Goal: Task Accomplishment & Management: Manage account settings

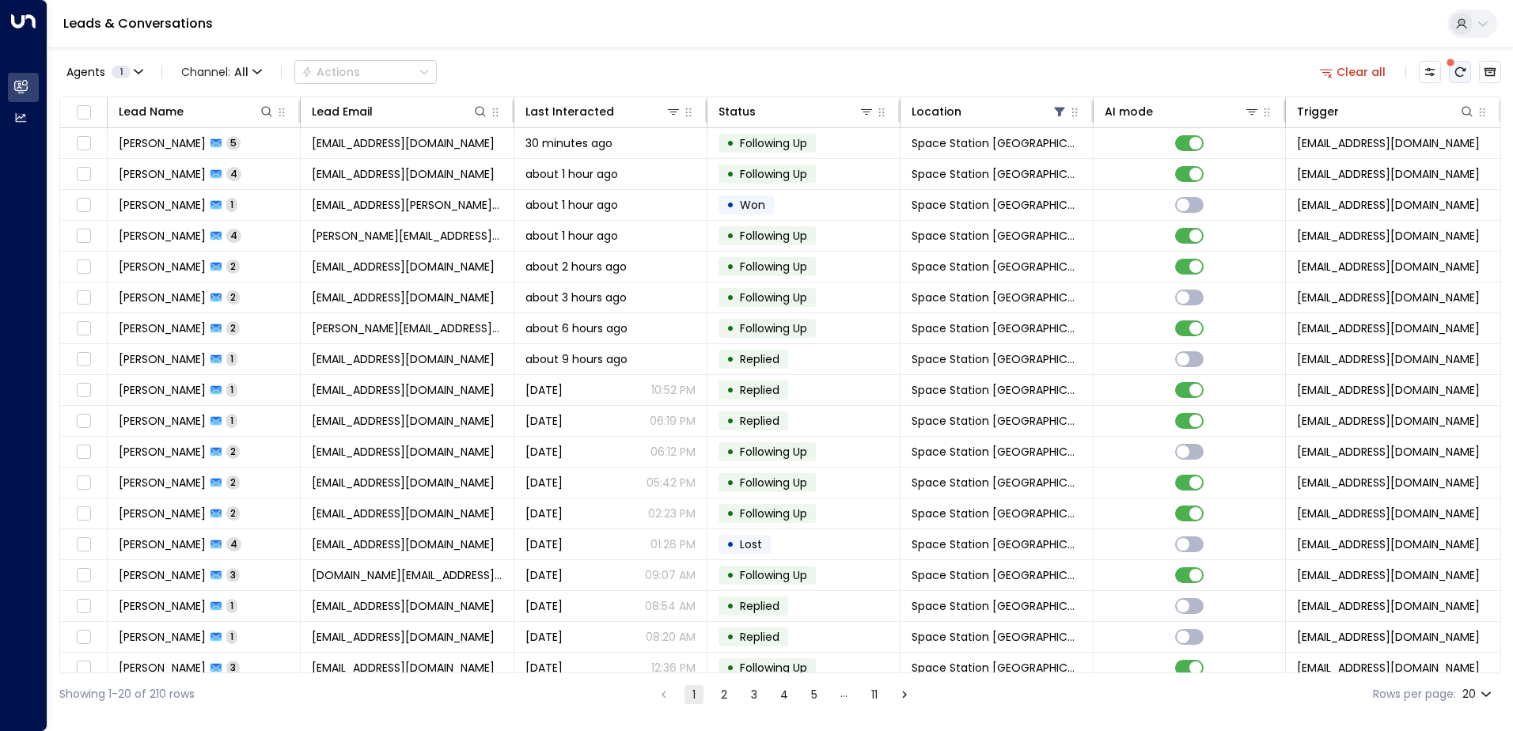
click at [1458, 77] on icon "There are new threads available. Refresh the grid to view the latest updates." at bounding box center [1460, 72] width 13 height 13
click at [191, 119] on div "Lead Name" at bounding box center [197, 111] width 156 height 19
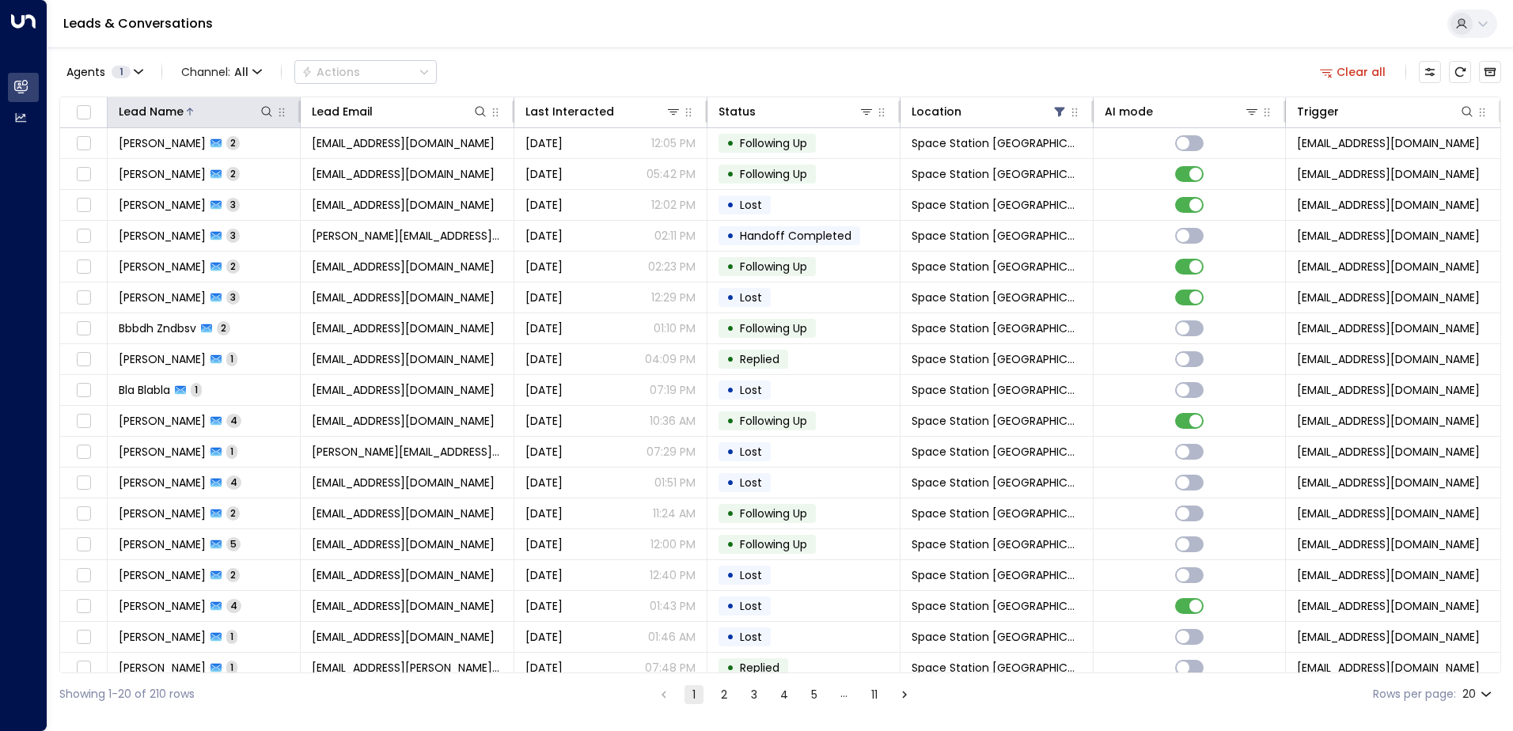
click at [191, 123] on th "Lead Name" at bounding box center [204, 112] width 193 height 31
click at [192, 115] on icon at bounding box center [189, 111] width 9 height 9
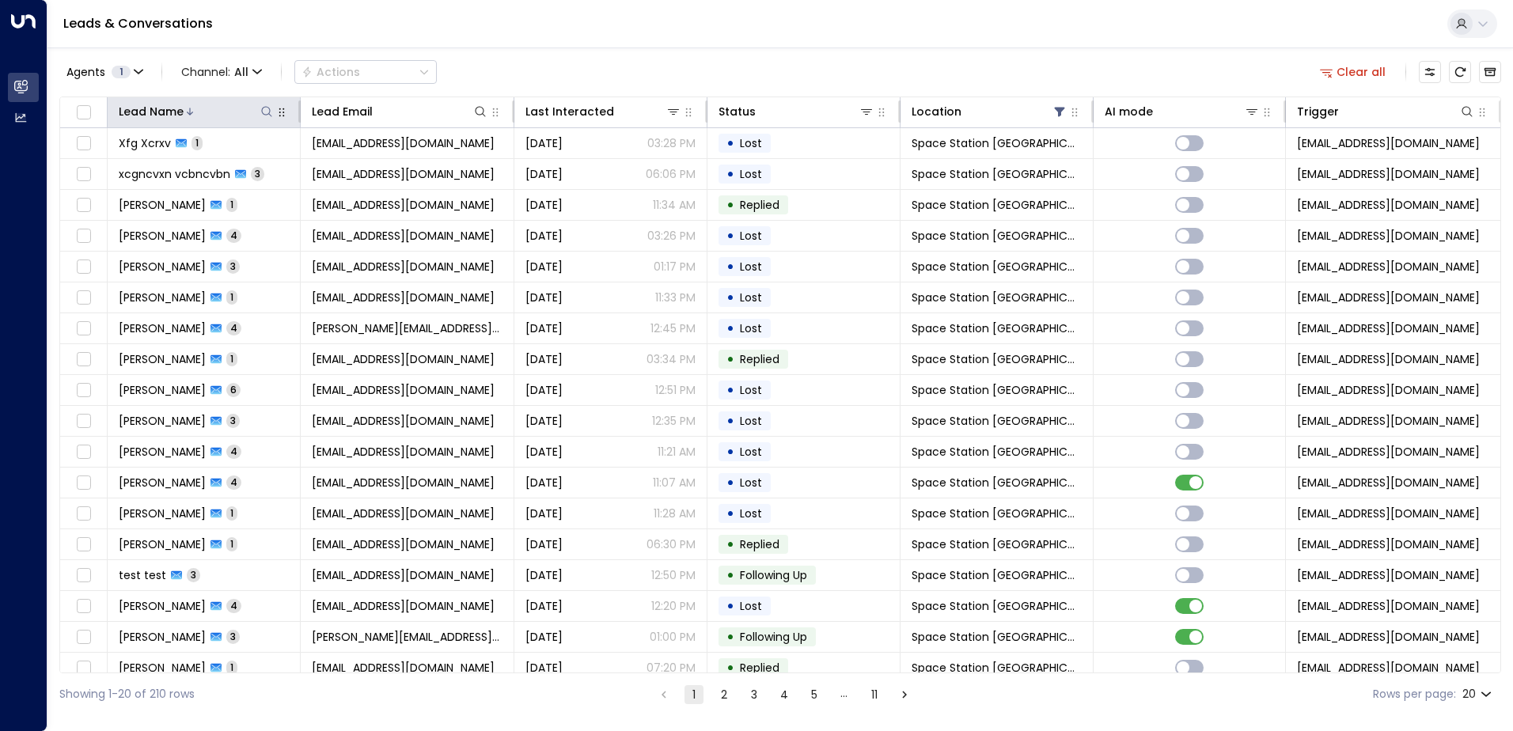
click at [192, 115] on icon at bounding box center [189, 111] width 9 height 9
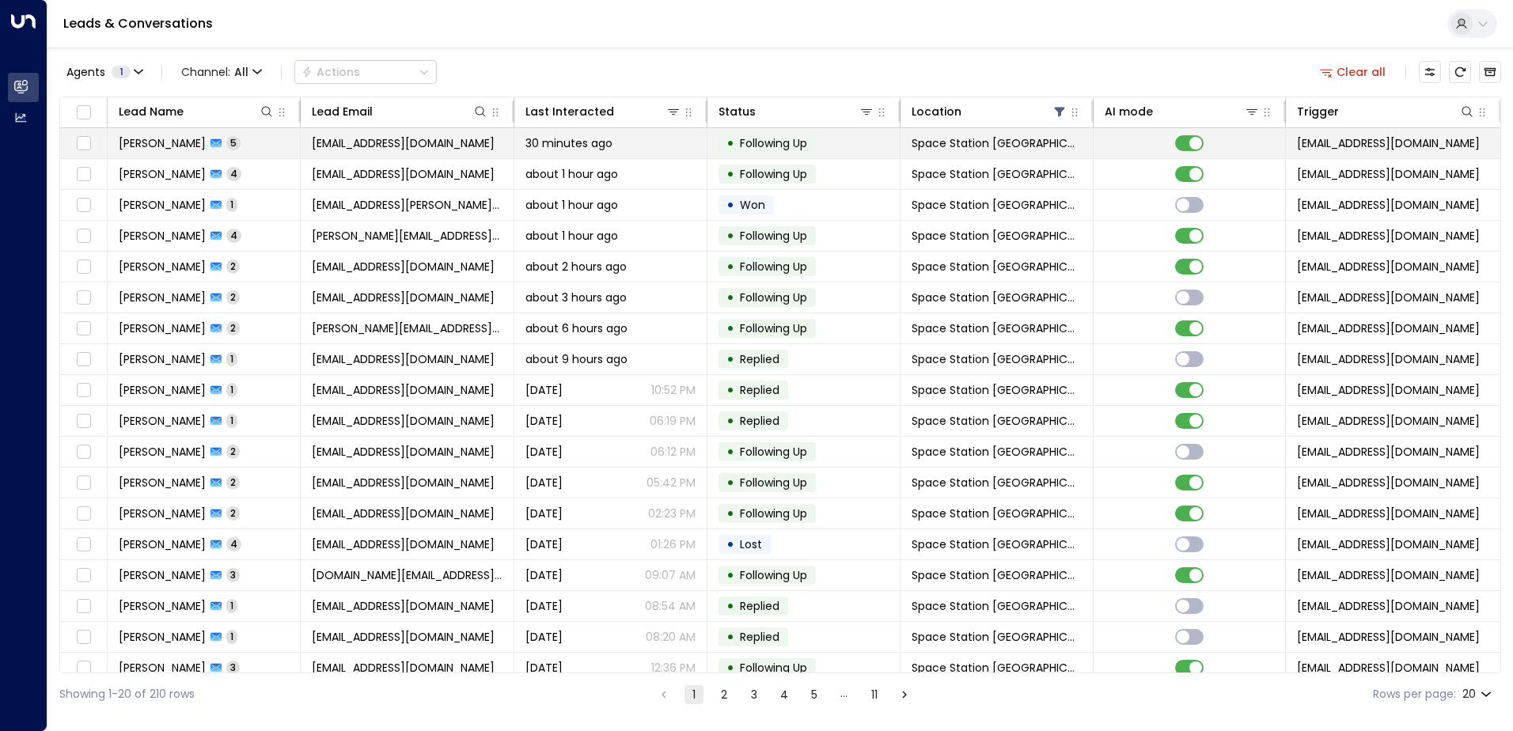
click at [210, 156] on td "[PERSON_NAME] 5" at bounding box center [204, 143] width 193 height 30
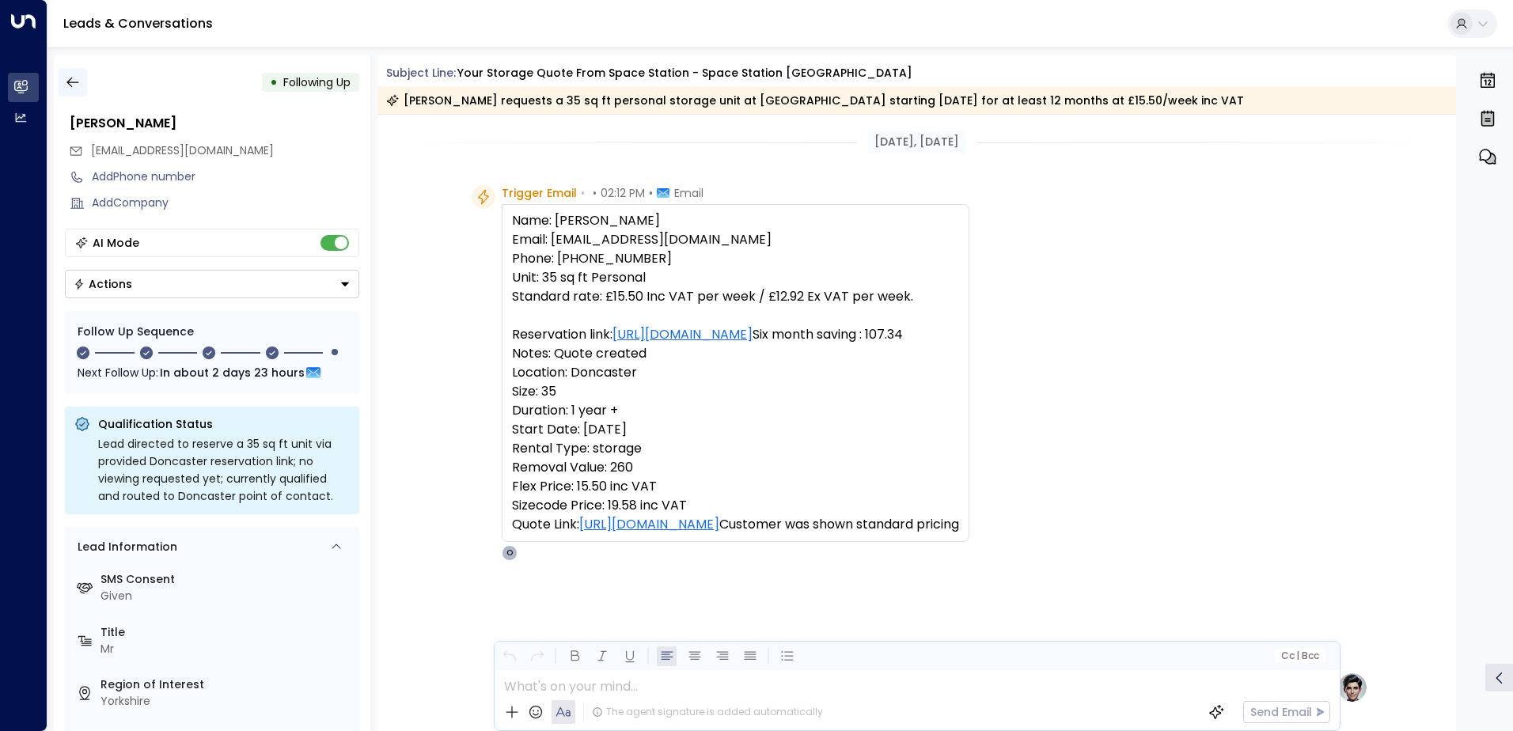
click at [76, 87] on icon "button" at bounding box center [73, 82] width 16 height 16
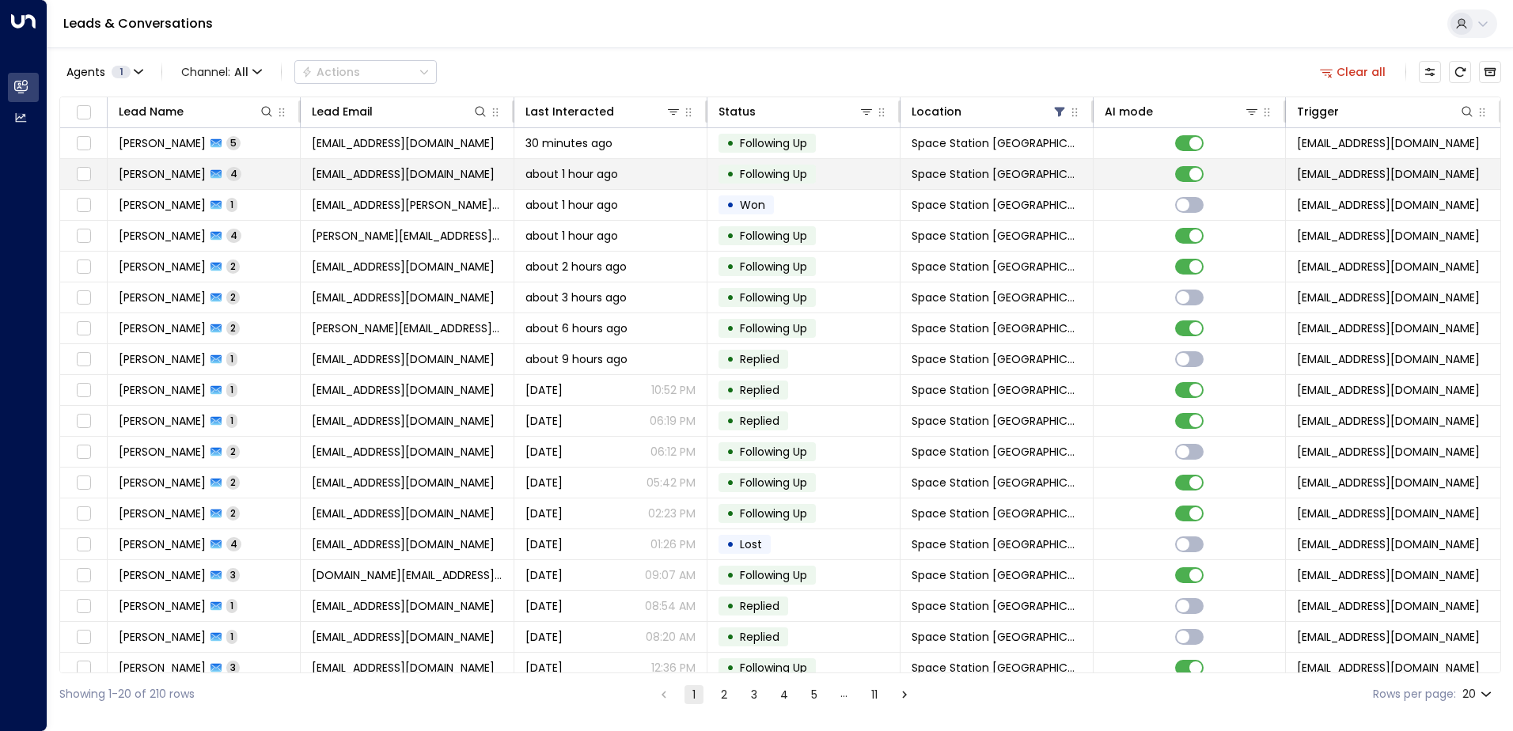
click at [170, 176] on span "[PERSON_NAME]" at bounding box center [162, 174] width 87 height 16
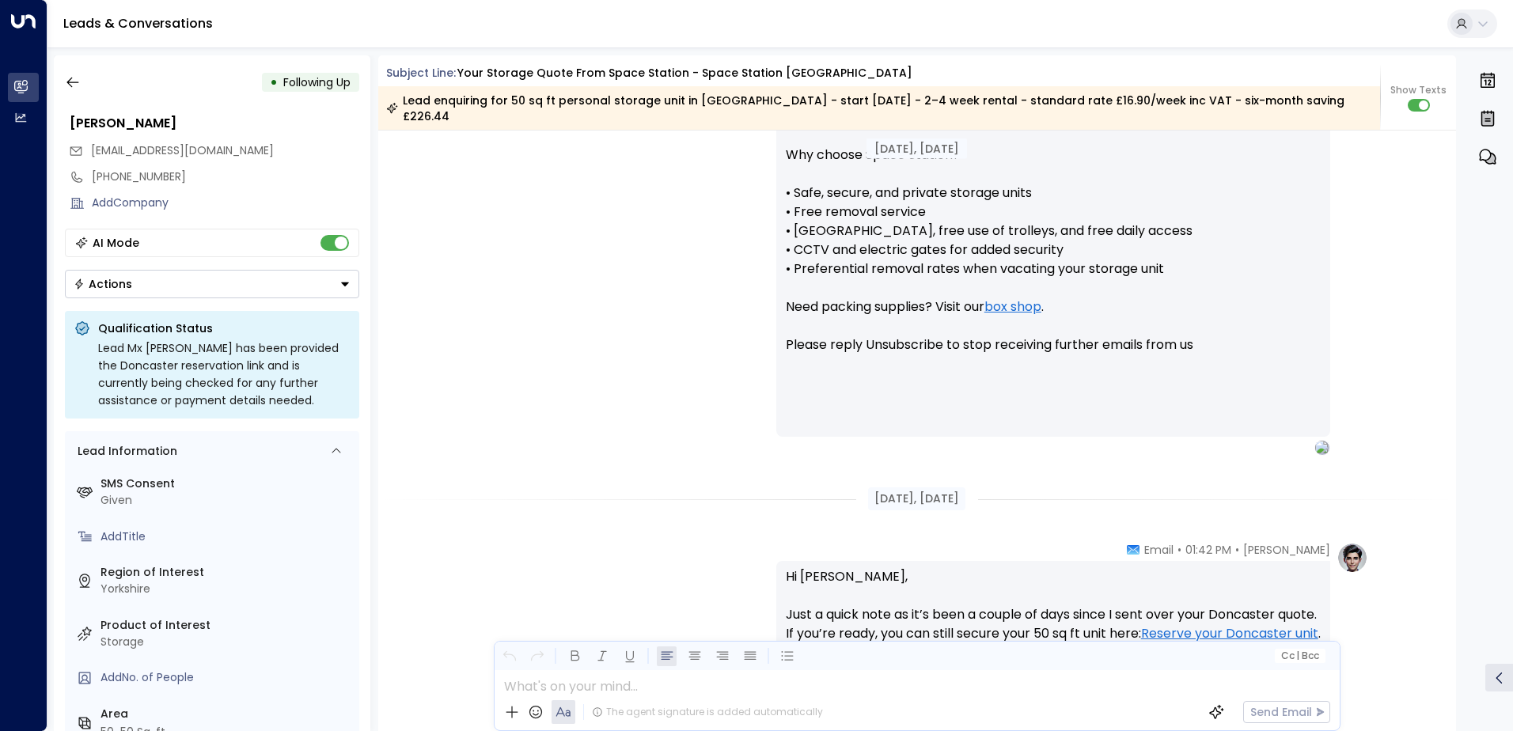
scroll to position [1232, 0]
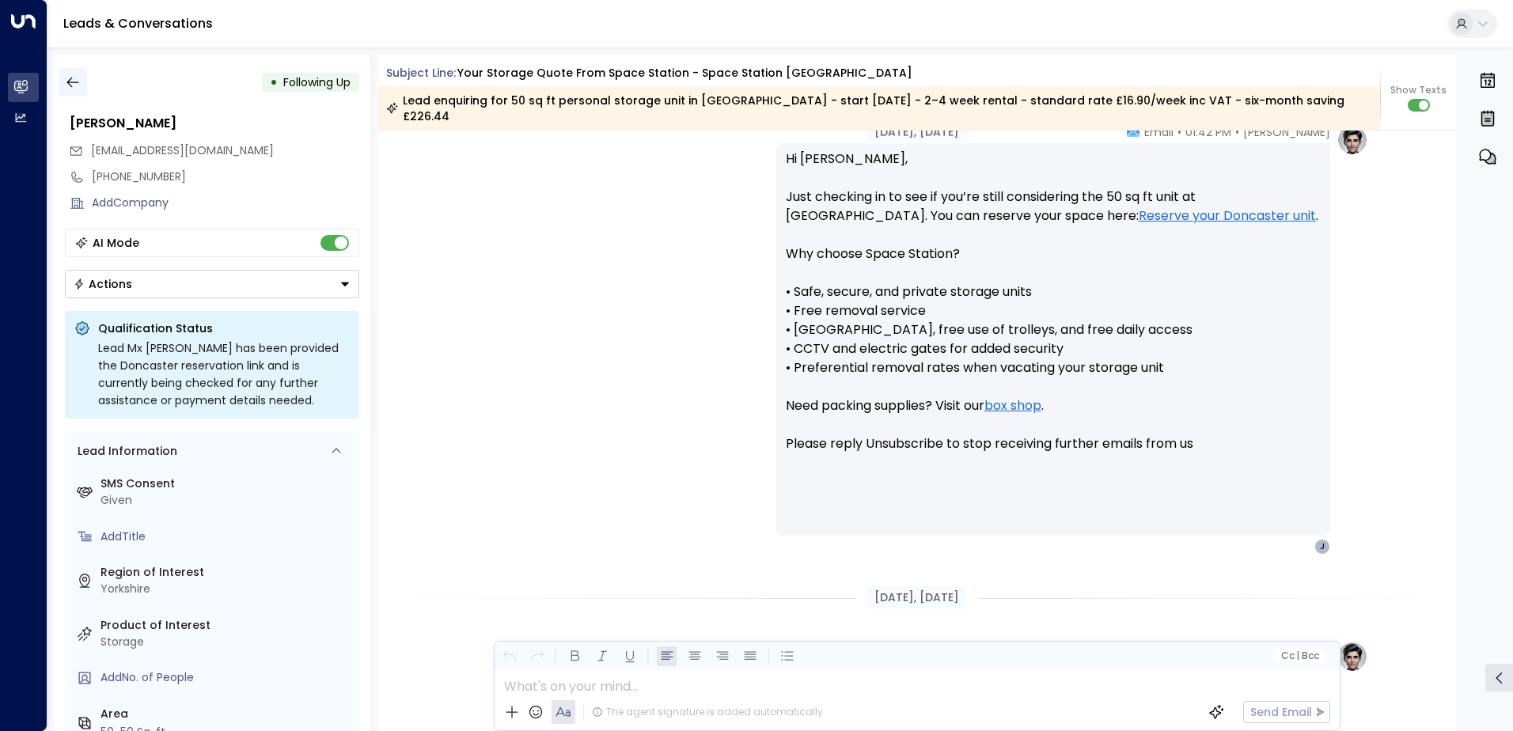
click at [74, 81] on icon "button" at bounding box center [73, 82] width 16 height 16
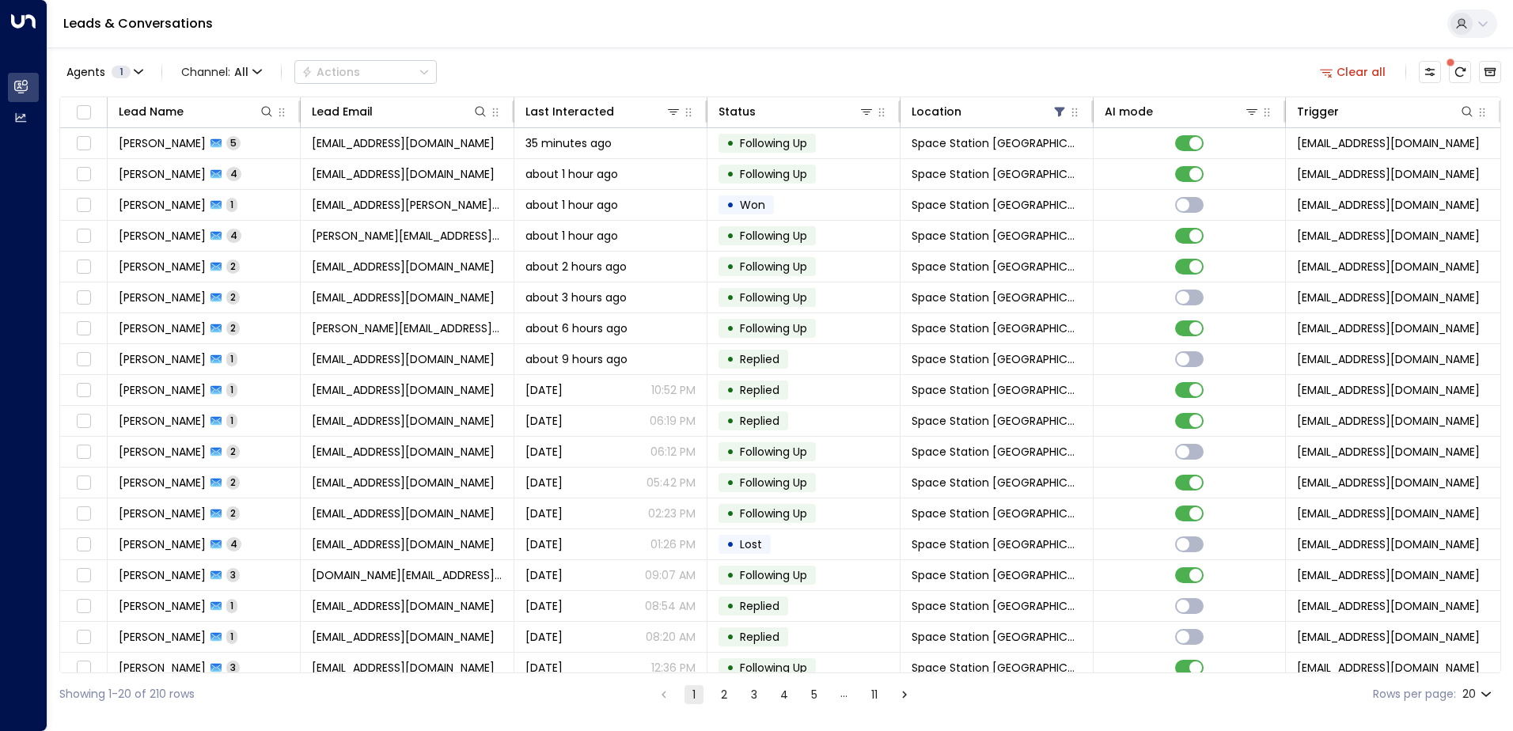
click at [1454, 66] on span at bounding box center [1451, 63] width 8 height 8
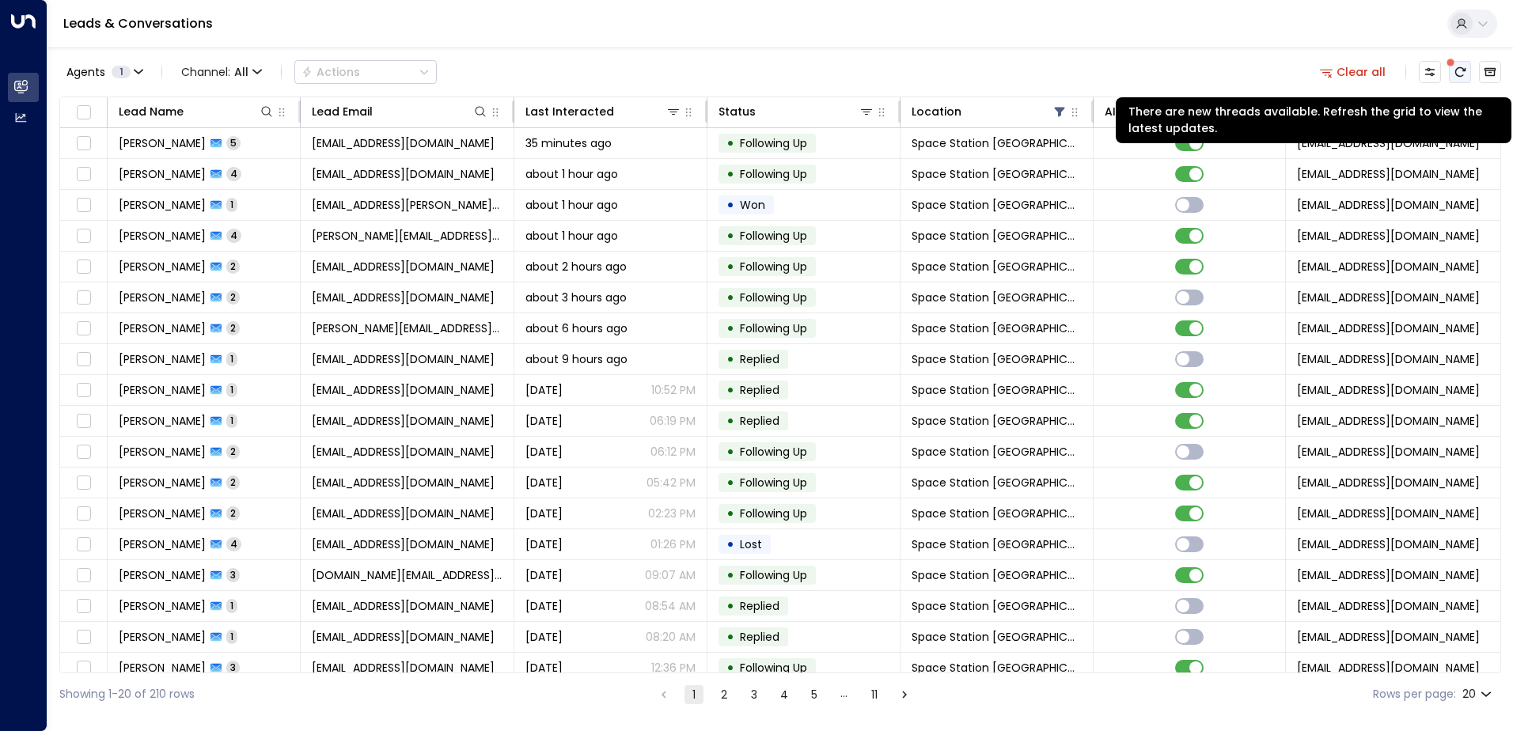
click at [1460, 70] on icon "There are new threads available. Refresh the grid to view the latest updates." at bounding box center [1460, 72] width 13 height 13
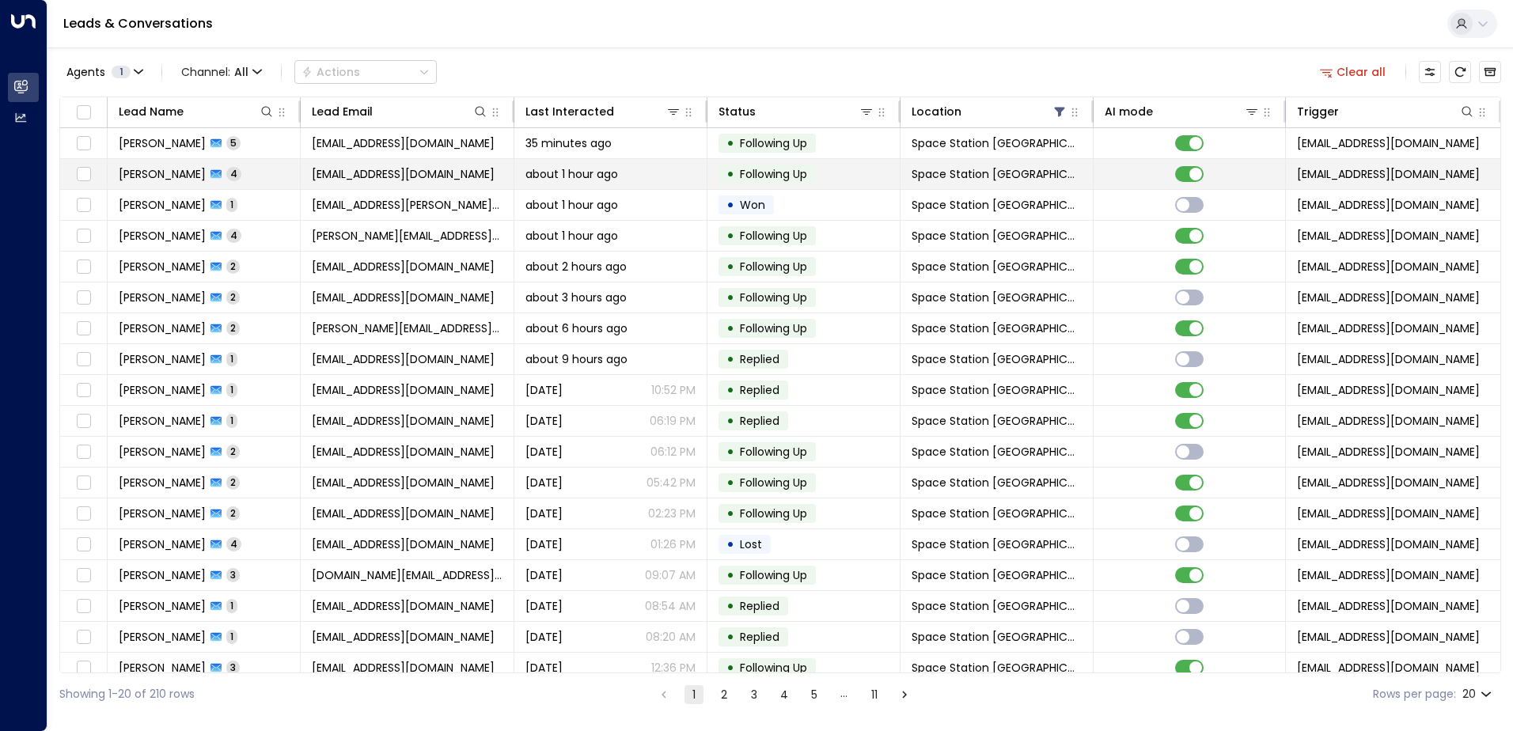
click at [183, 174] on span "[PERSON_NAME]" at bounding box center [162, 174] width 87 height 16
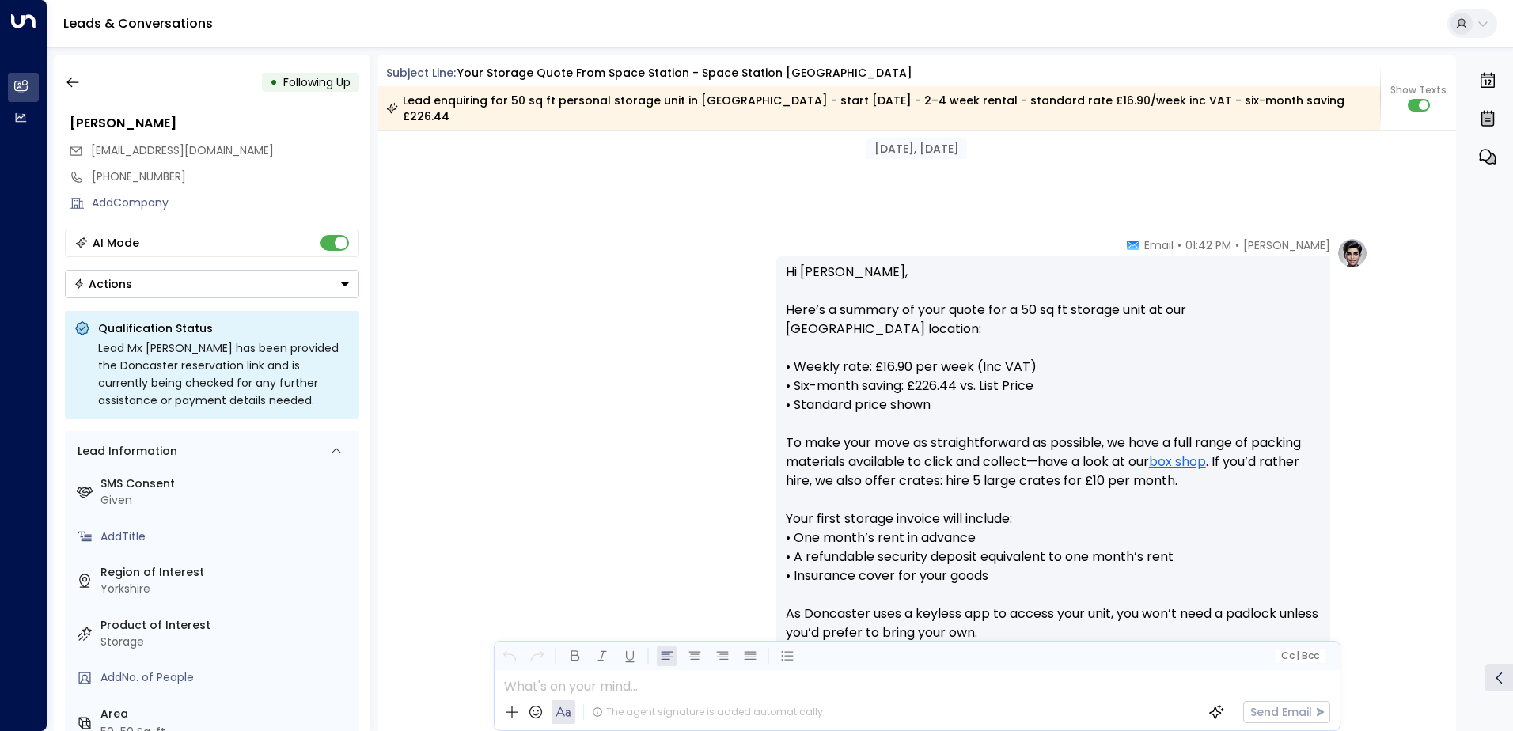
scroll to position [446, 0]
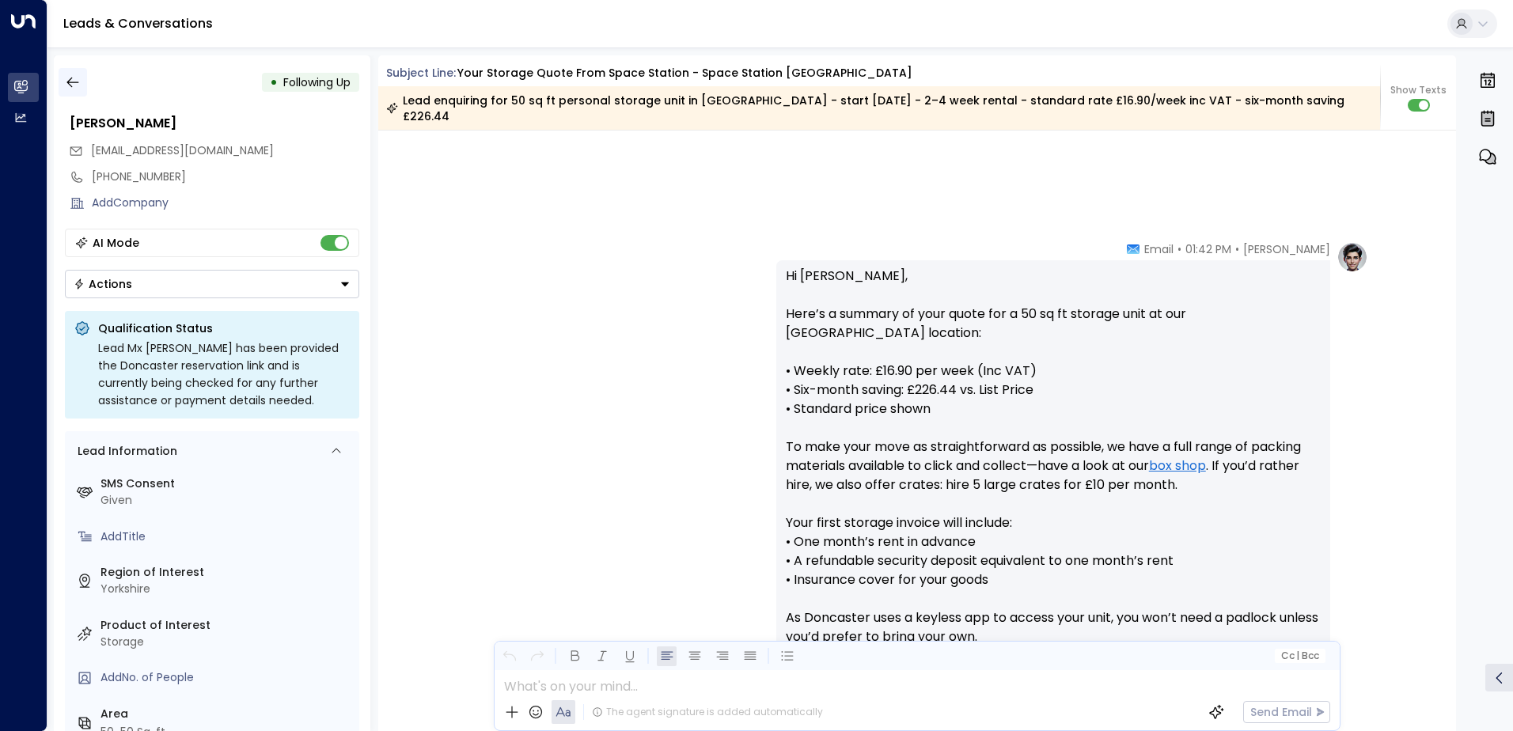
click at [78, 78] on icon "button" at bounding box center [73, 82] width 16 height 16
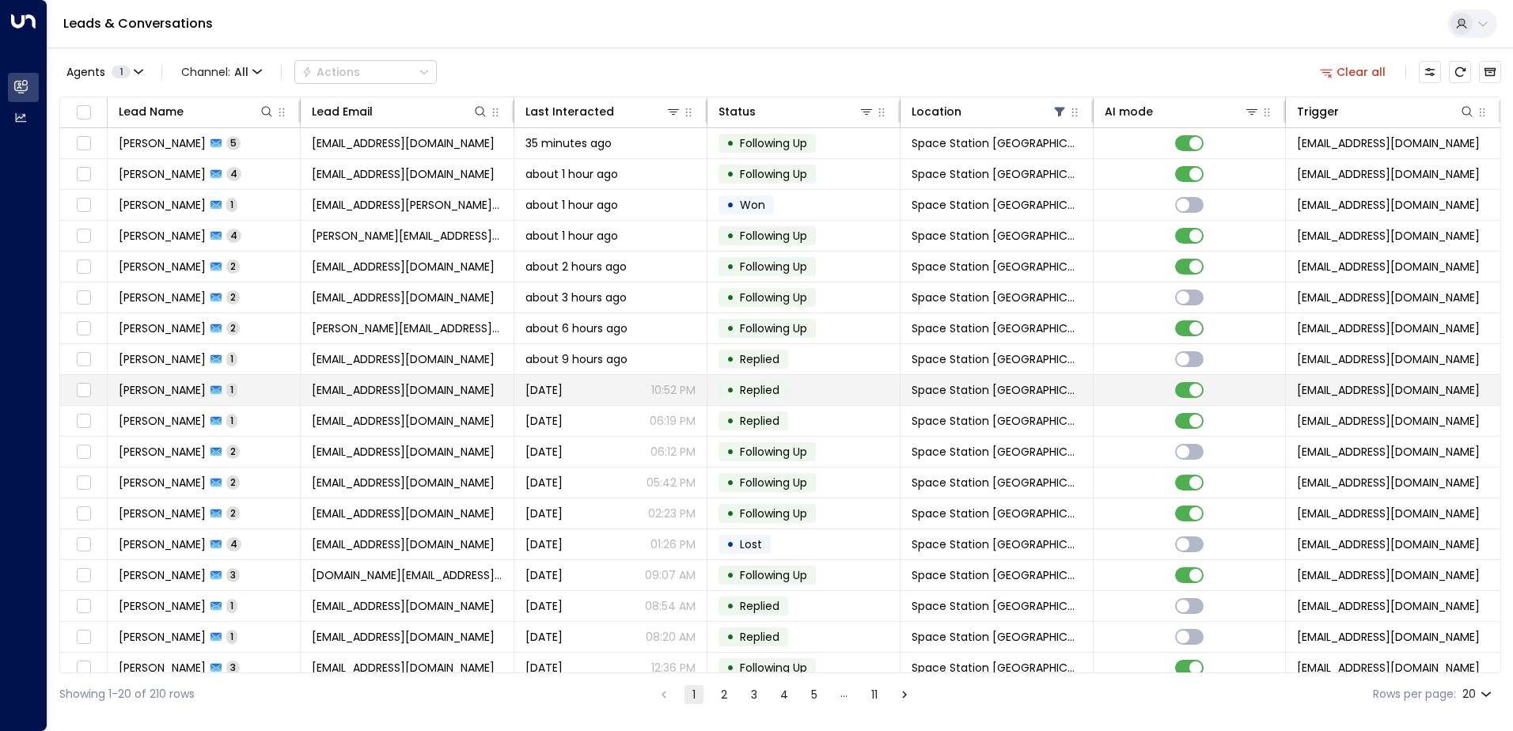
scroll to position [78, 0]
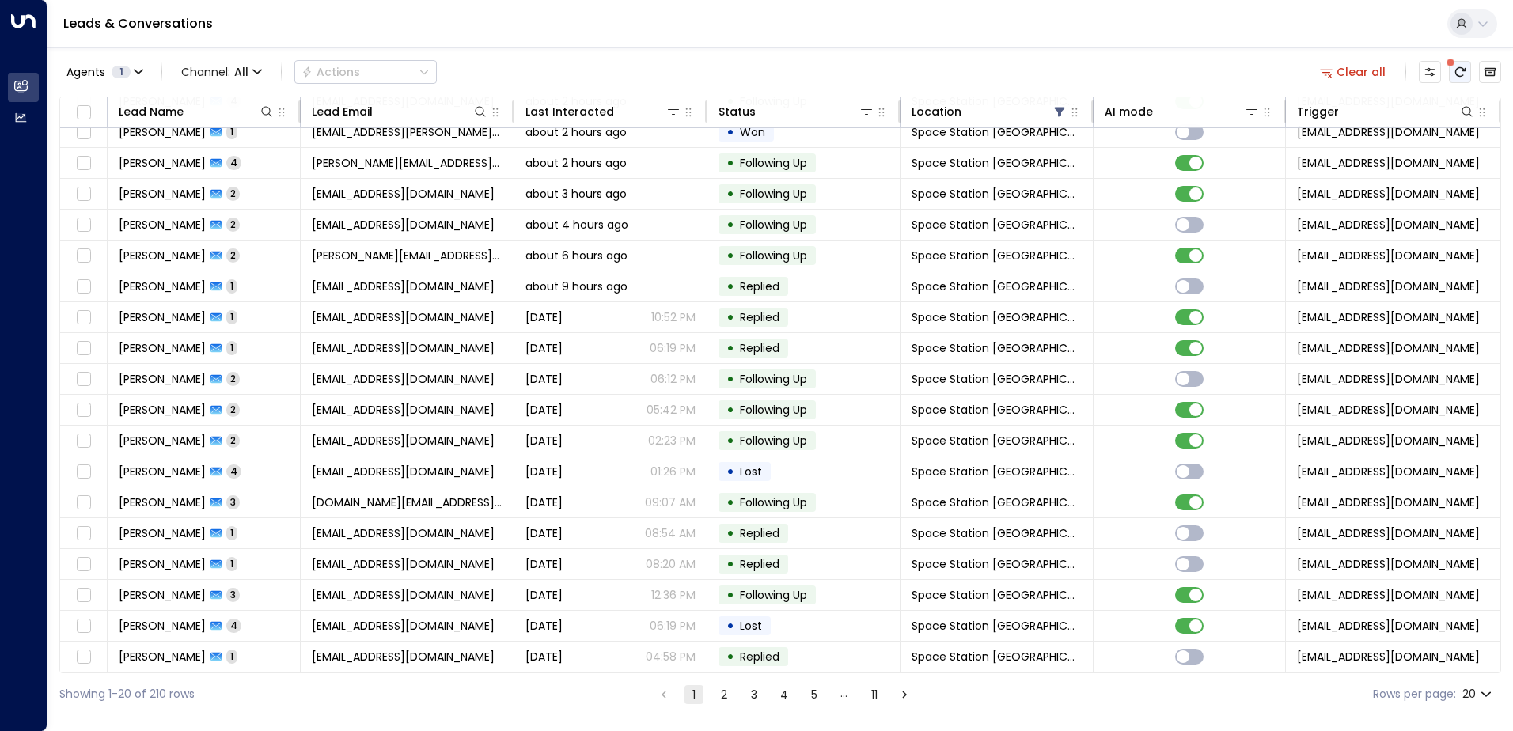
click at [1458, 70] on icon "There are new threads available. Refresh the grid to view the latest updates." at bounding box center [1460, 72] width 13 height 13
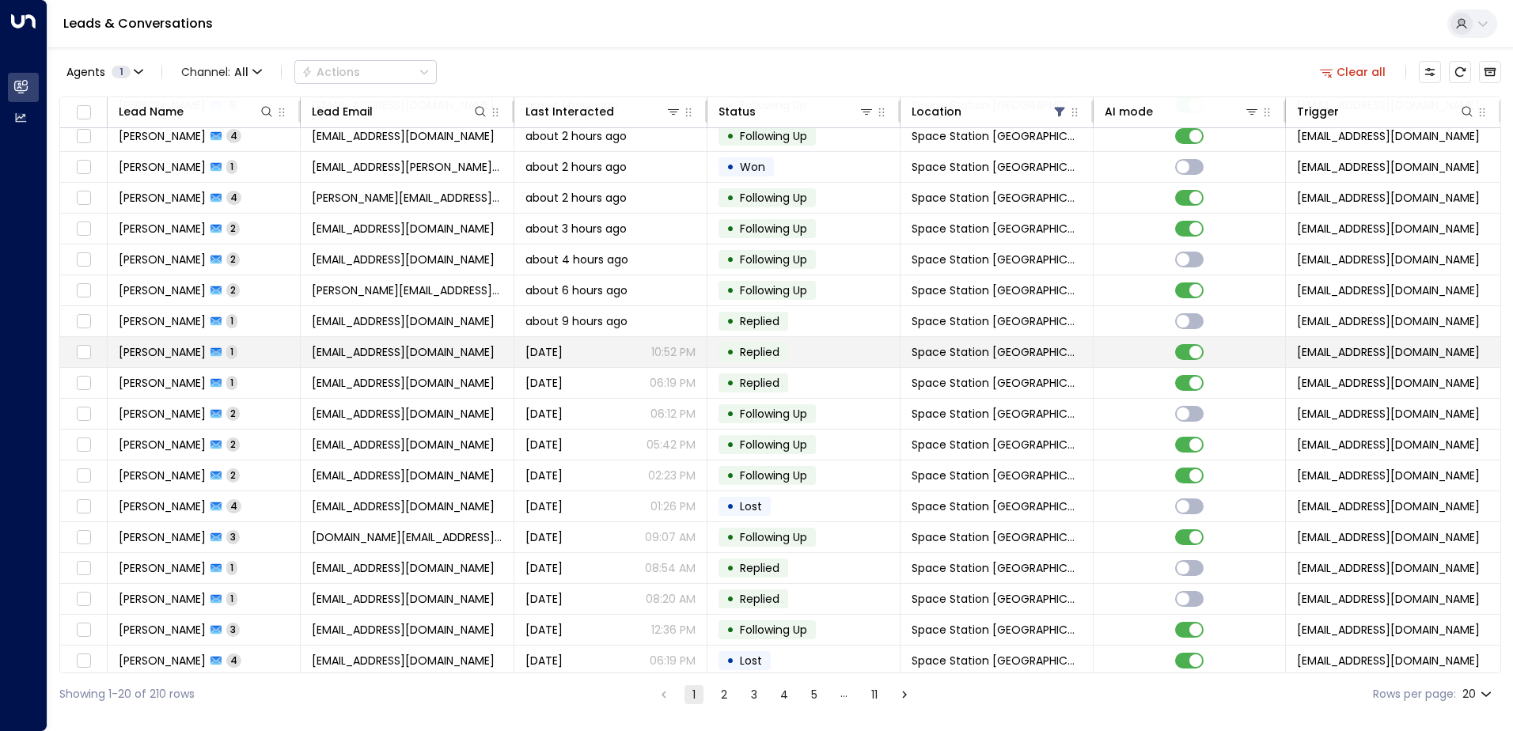
scroll to position [0, 0]
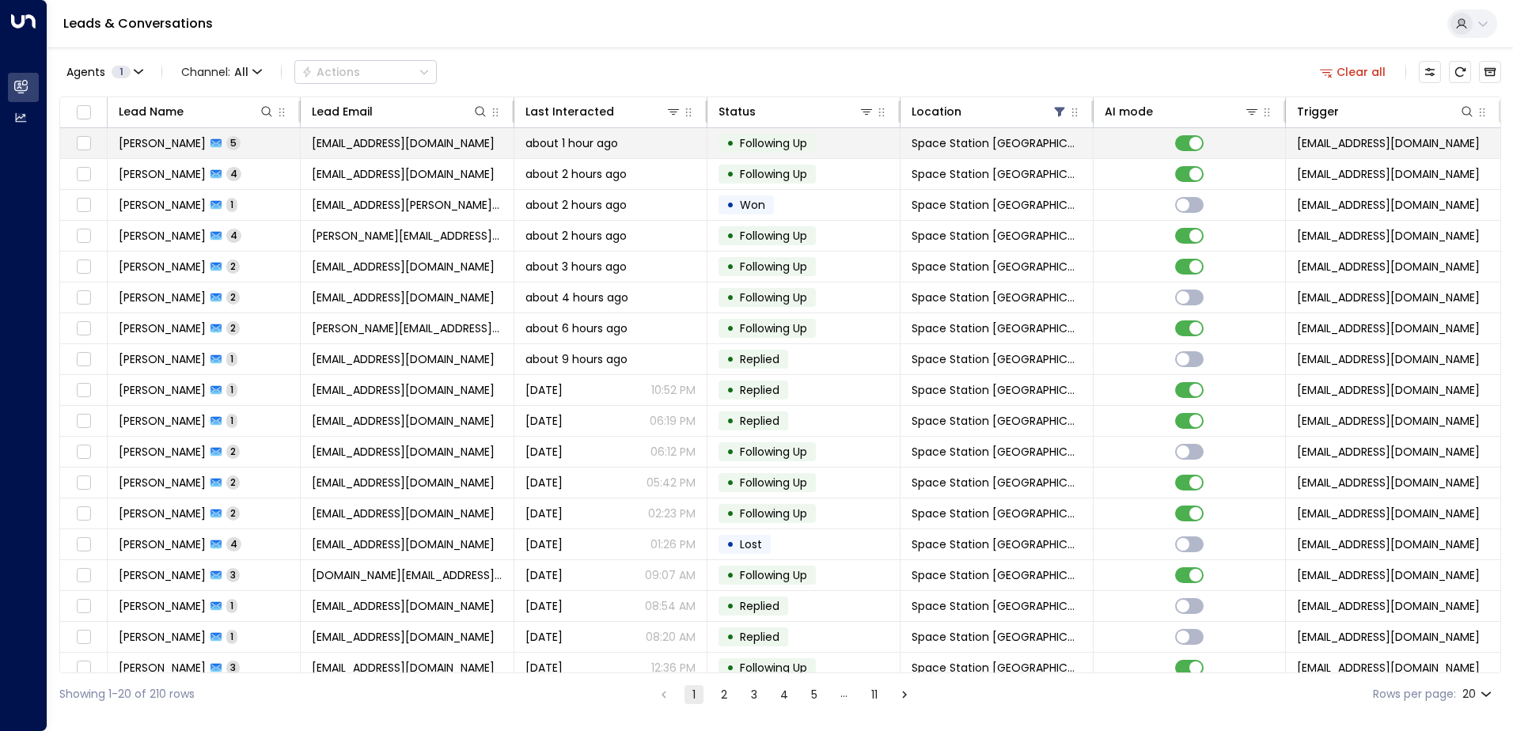
click at [199, 143] on div "[PERSON_NAME] 5" at bounding box center [180, 143] width 122 height 16
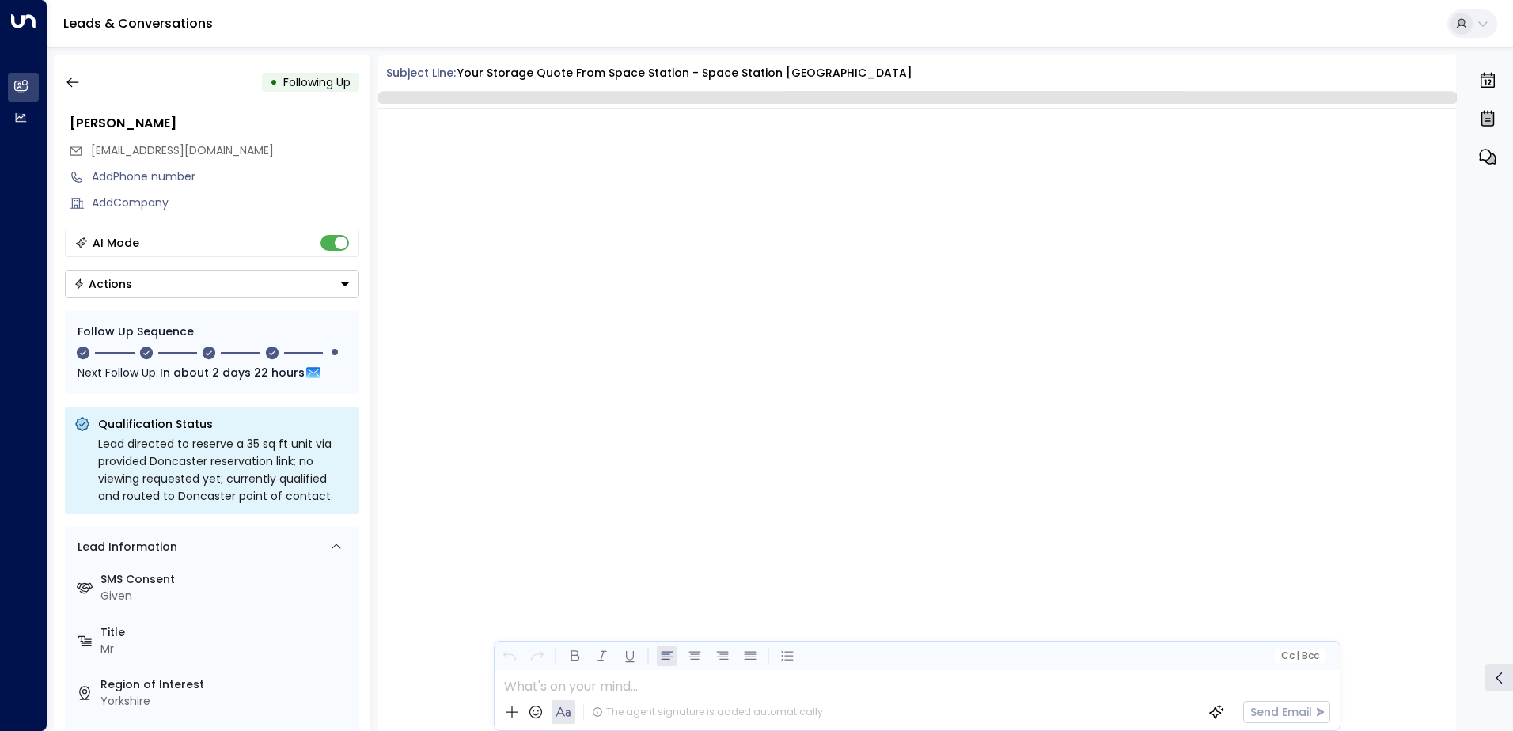
scroll to position [2691, 0]
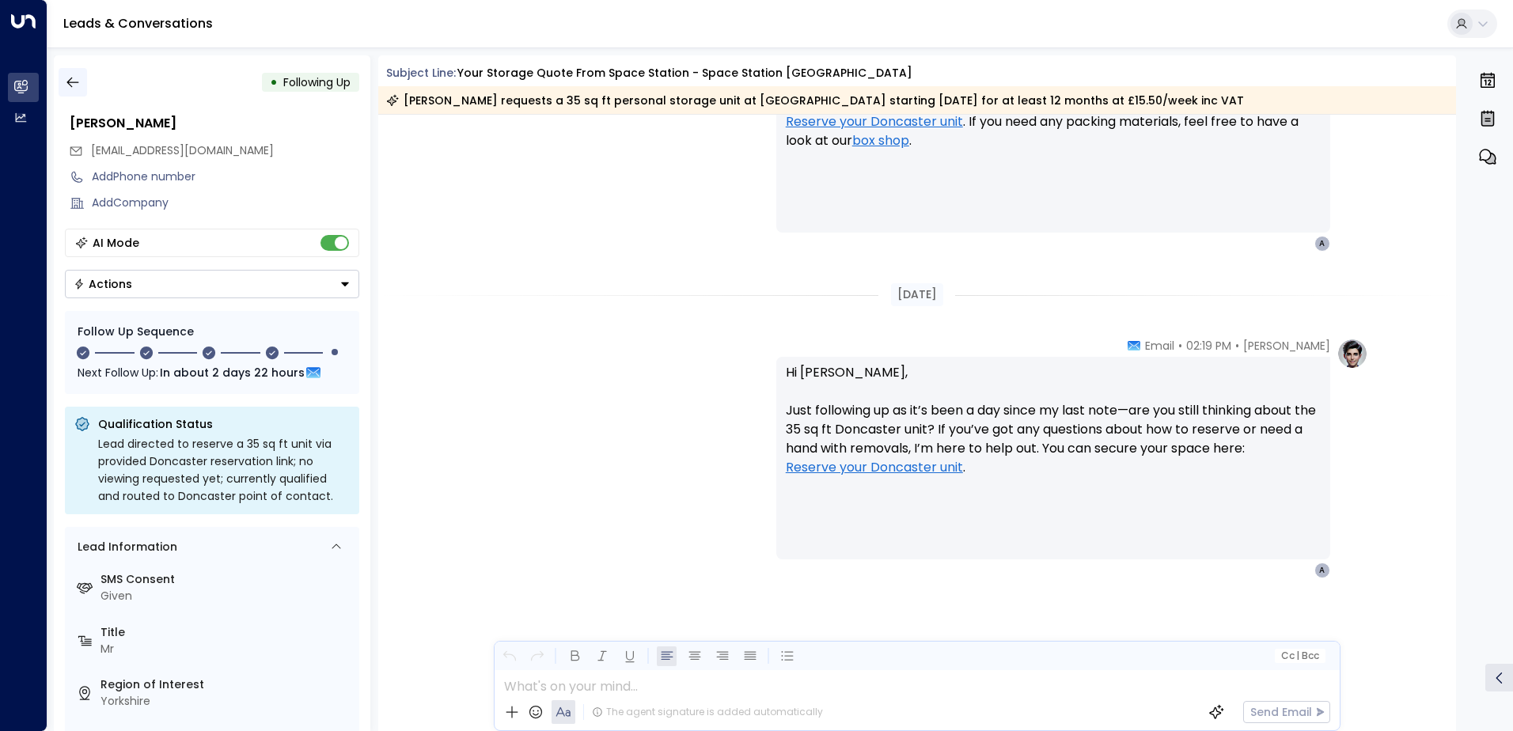
click at [72, 83] on icon "button" at bounding box center [73, 82] width 16 height 16
